Goal: Information Seeking & Learning: Learn about a topic

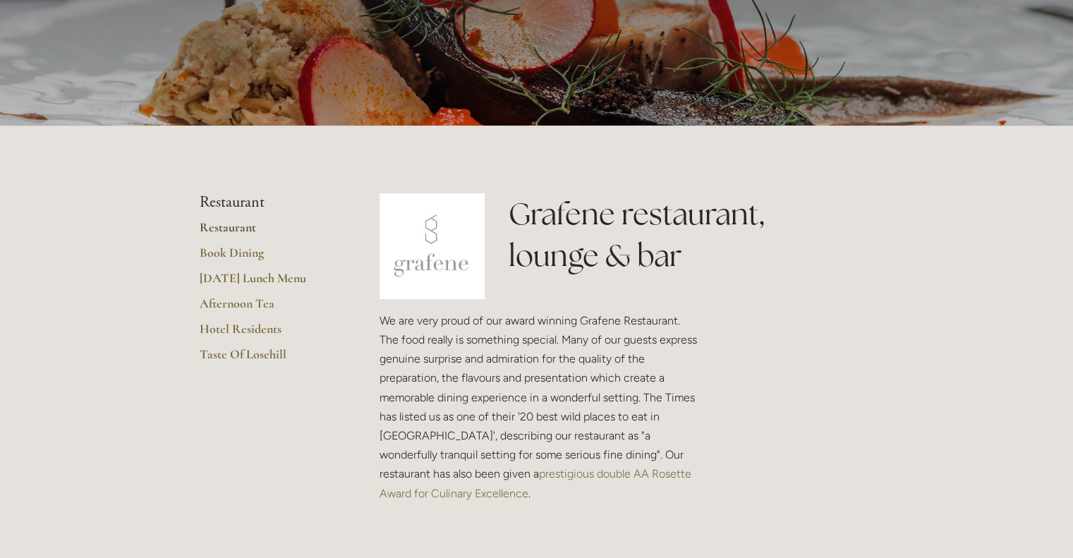
scroll to position [175, 0]
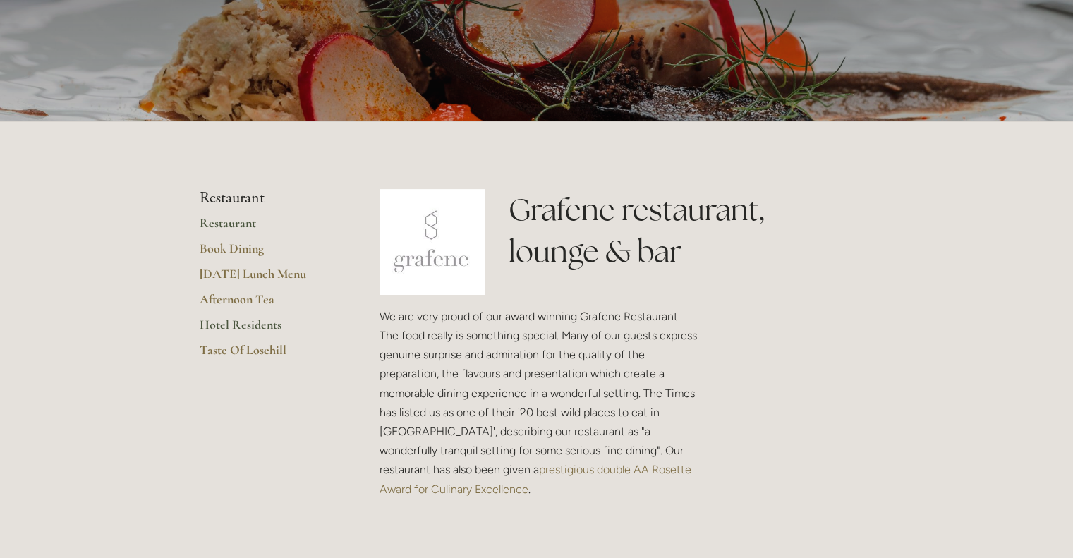
click at [234, 324] on link "Hotel Residents" at bounding box center [267, 329] width 135 height 25
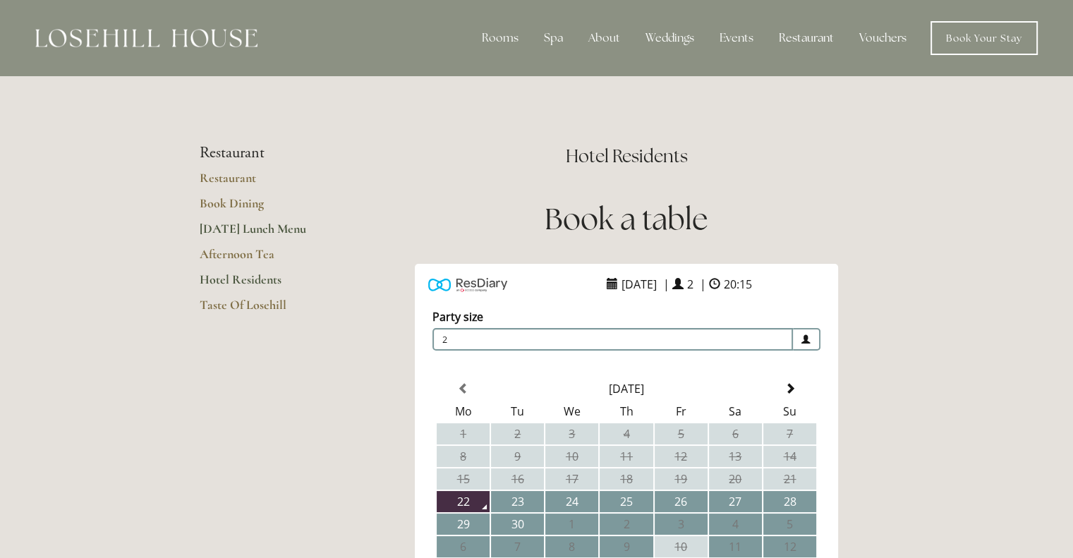
click at [245, 227] on link "[DATE] Lunch Menu" at bounding box center [267, 233] width 135 height 25
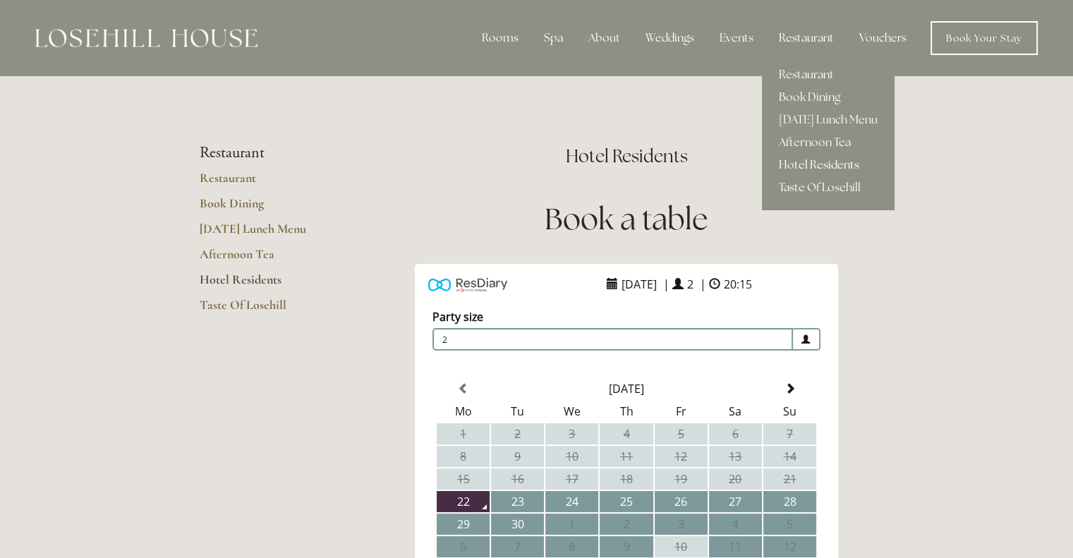
click at [802, 71] on link "Restaurant" at bounding box center [828, 74] width 133 height 23
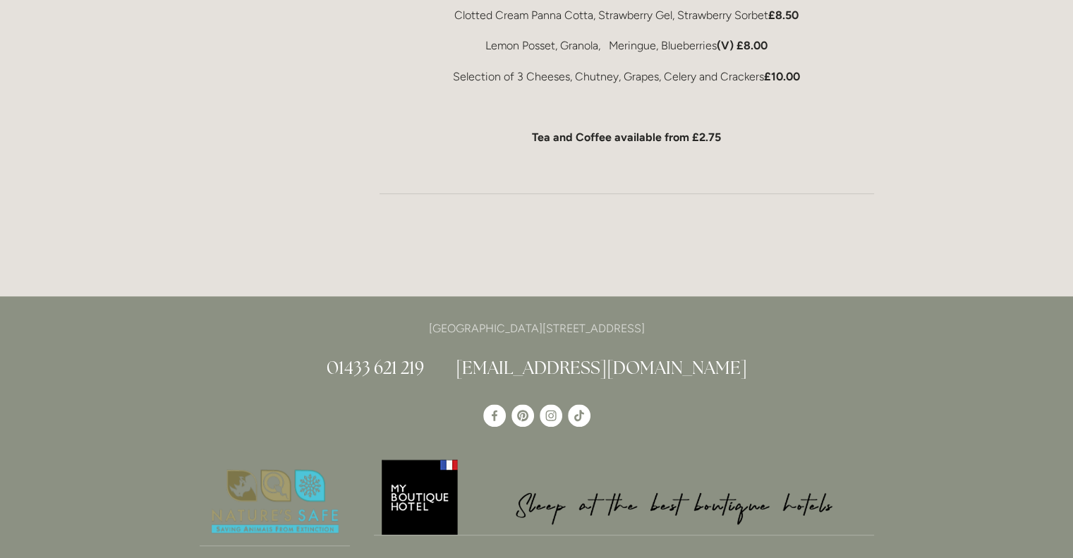
scroll to position [1001, 0]
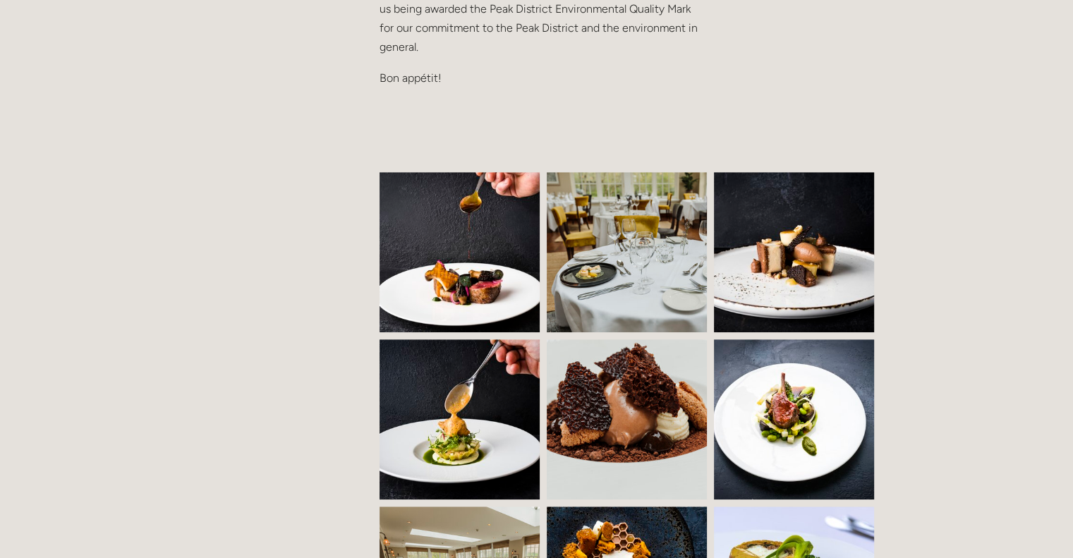
scroll to position [852, 0]
click at [463, 240] on img at bounding box center [471, 252] width 244 height 160
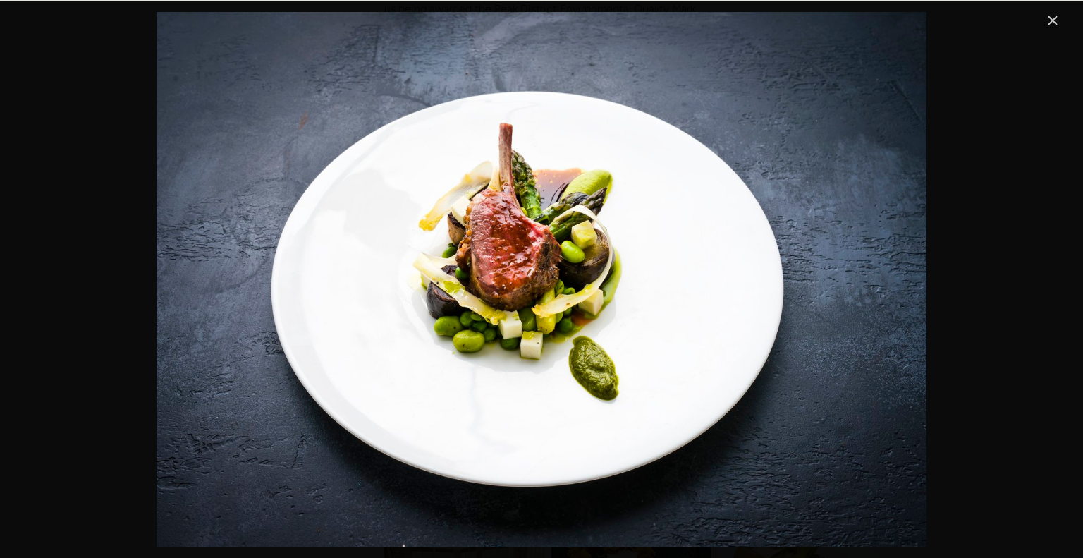
click at [1052, 18] on link "Close" at bounding box center [1052, 20] width 17 height 17
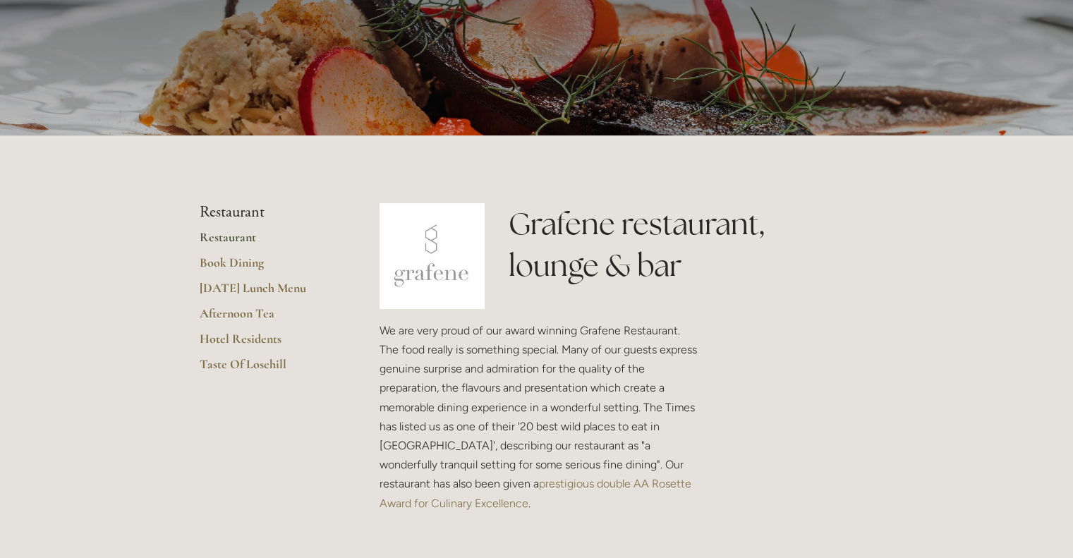
scroll to position [0, 0]
